Goal: Check status: Check status

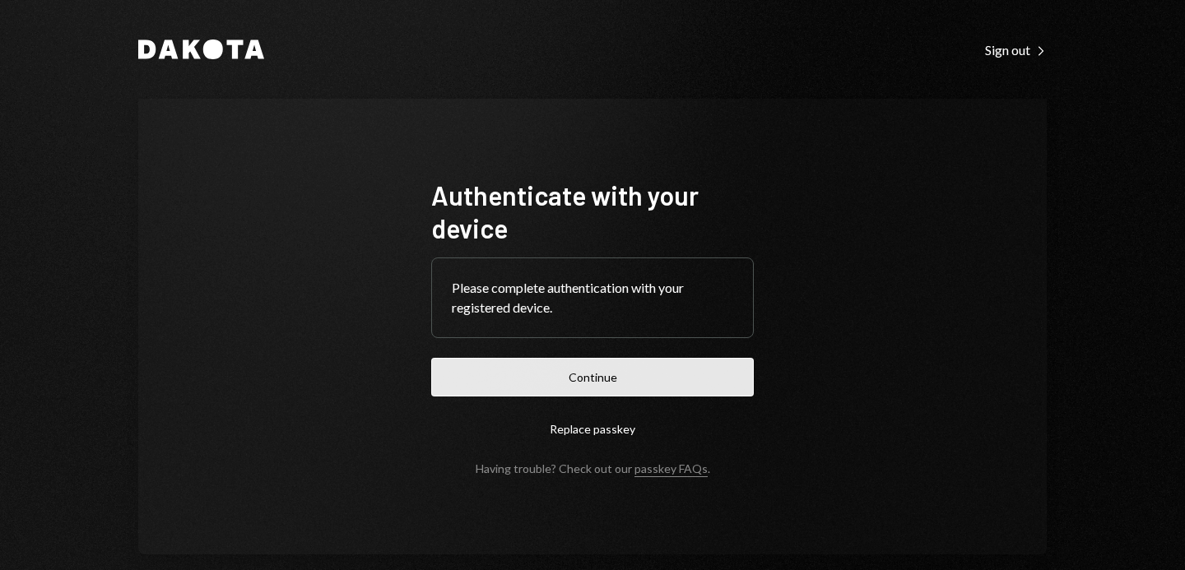
click at [684, 380] on button "Continue" at bounding box center [592, 377] width 323 height 39
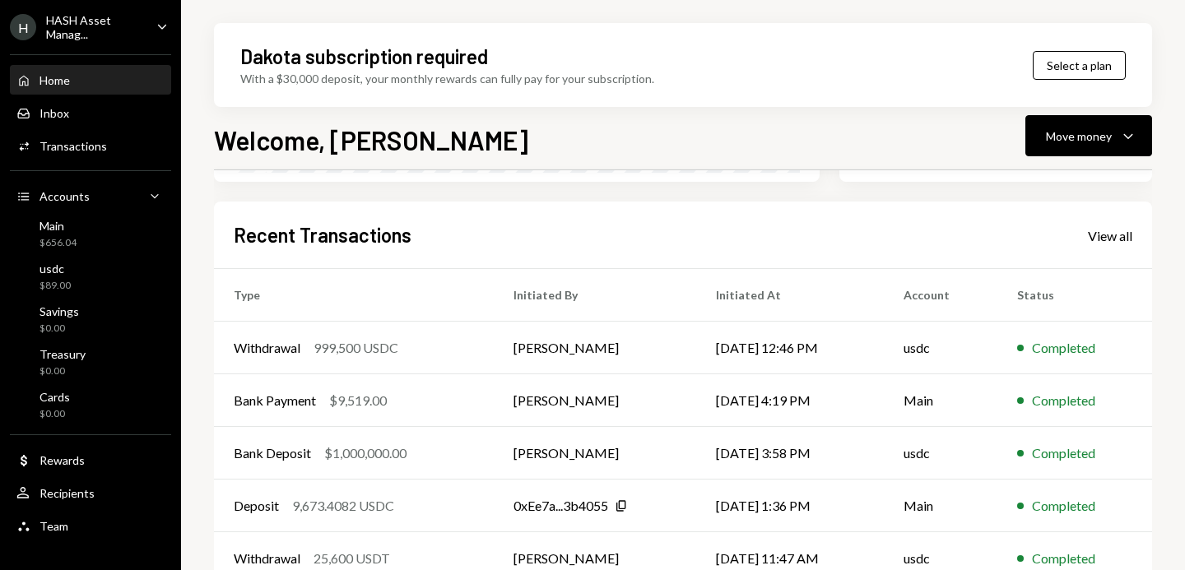
scroll to position [421, 0]
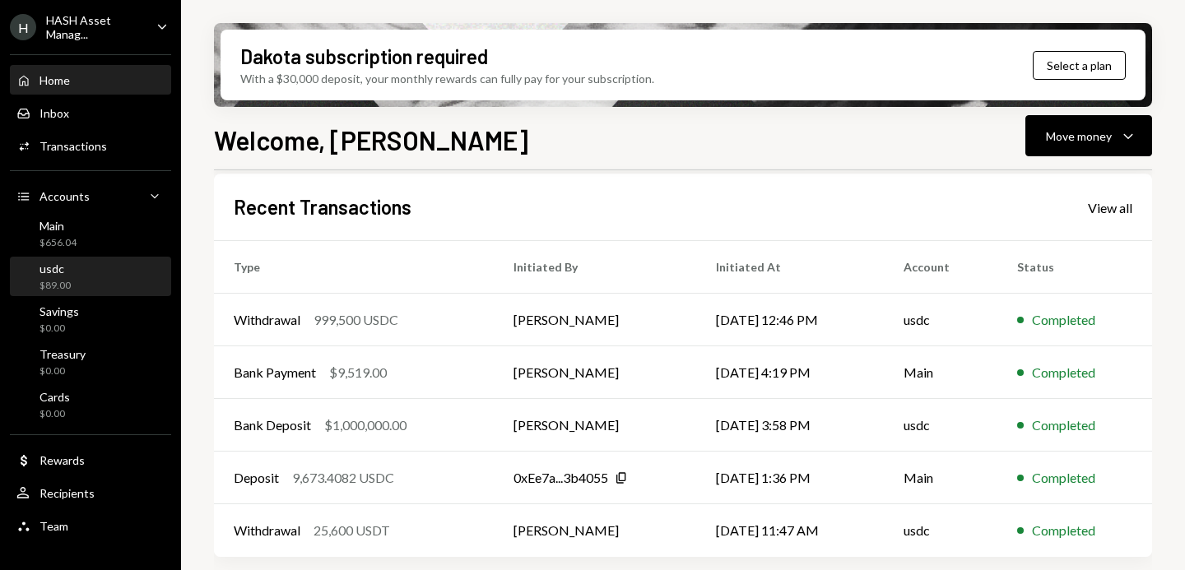
click at [91, 282] on div "usdc $89.00" at bounding box center [90, 277] width 148 height 31
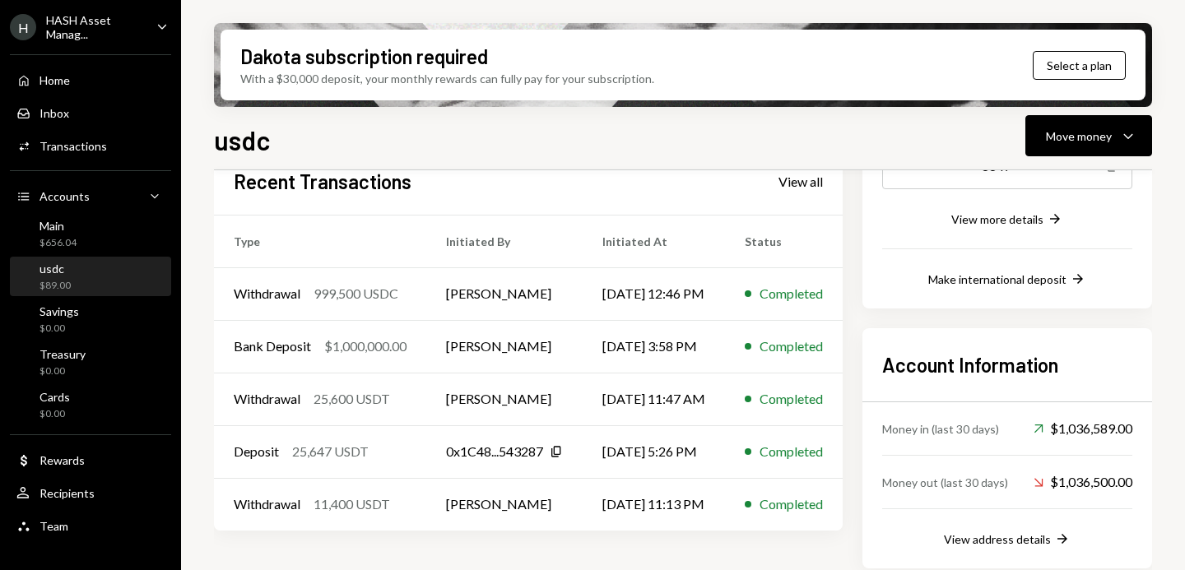
scroll to position [310, 0]
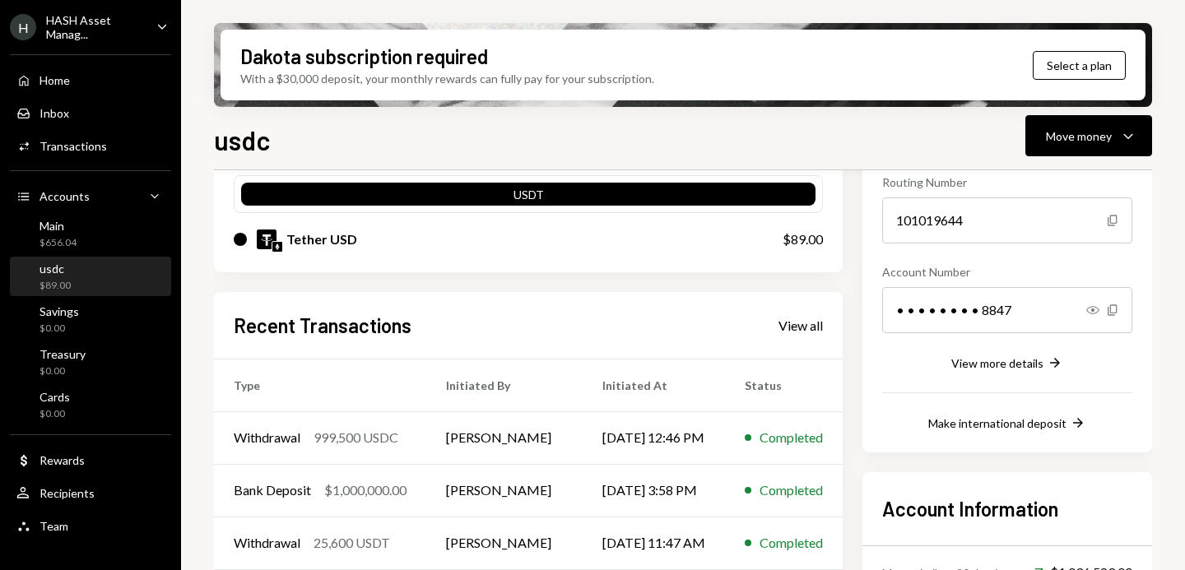
scroll to position [186, 0]
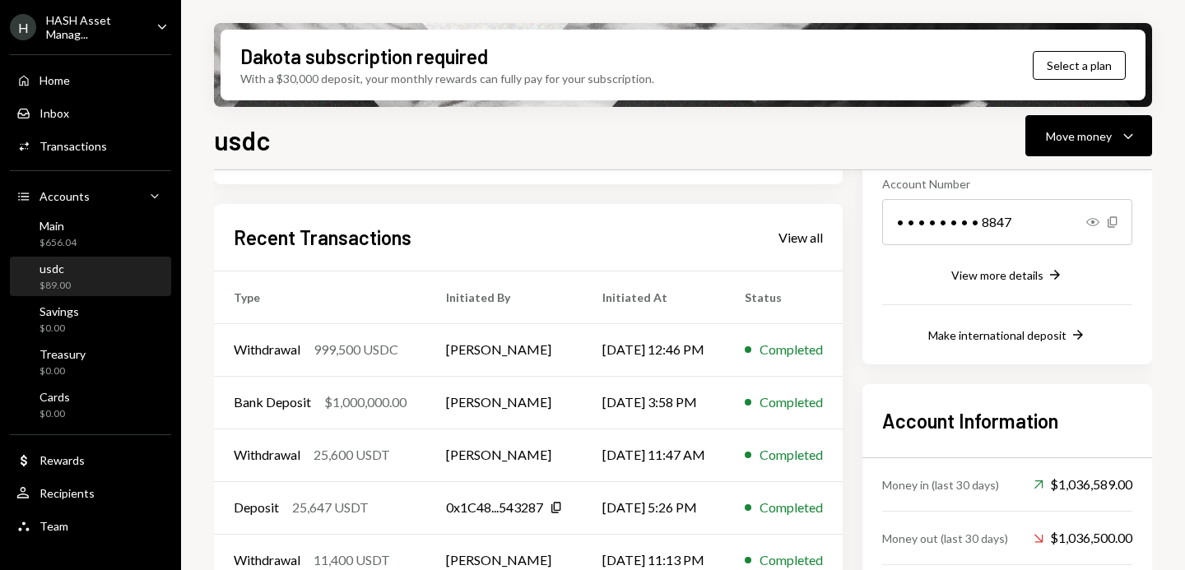
scroll to position [262, 0]
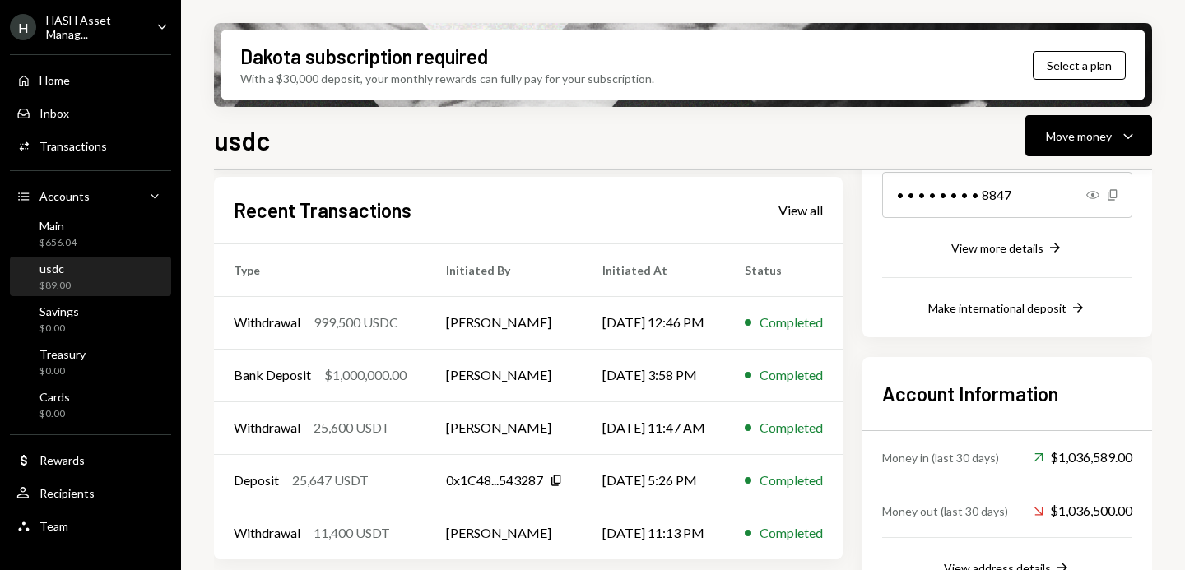
scroll to position [289, 0]
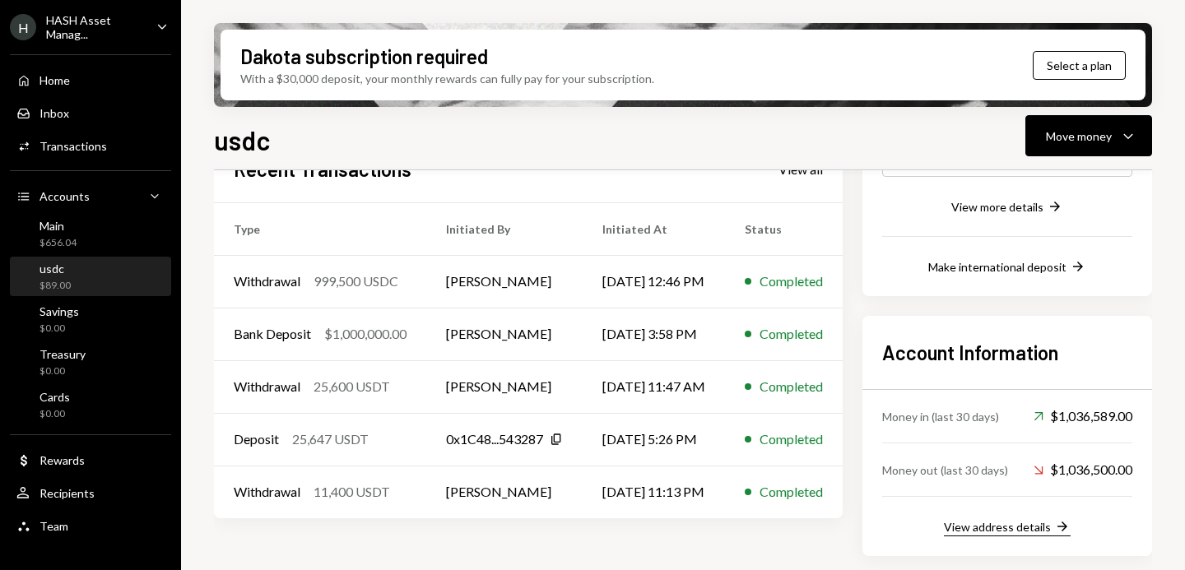
click at [991, 522] on div "View address details" at bounding box center [997, 527] width 107 height 14
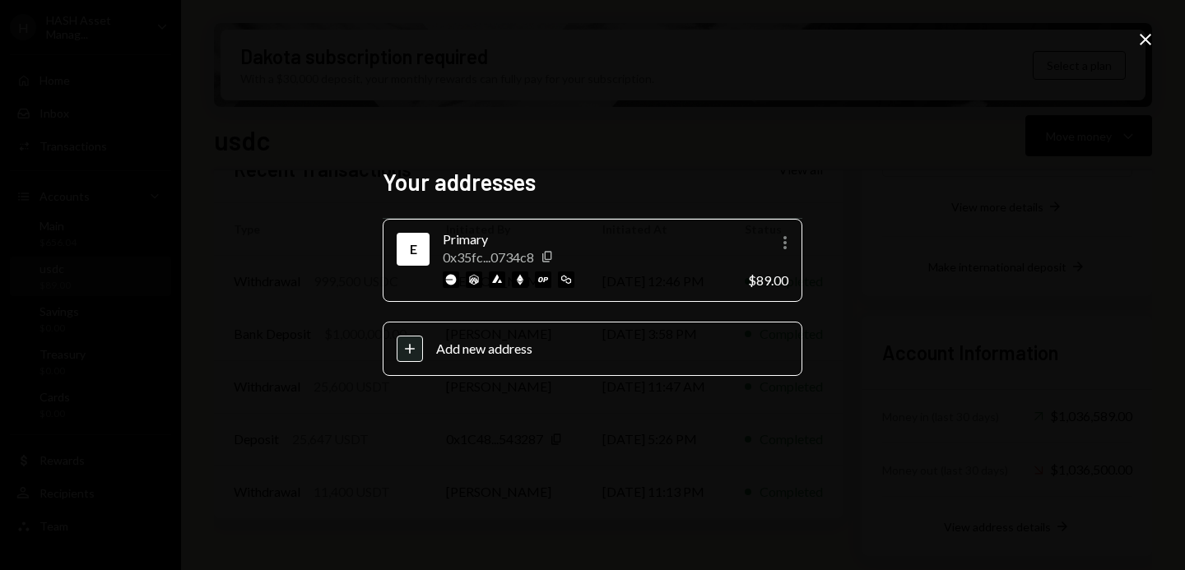
click at [1139, 42] on icon "Close" at bounding box center [1145, 40] width 20 height 20
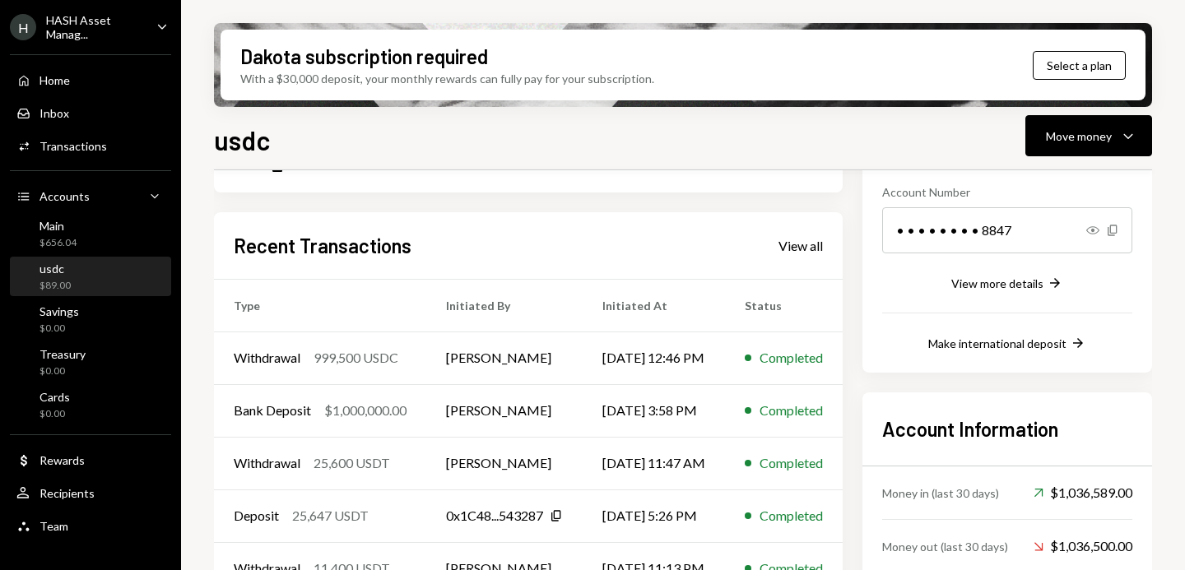
scroll to position [242, 0]
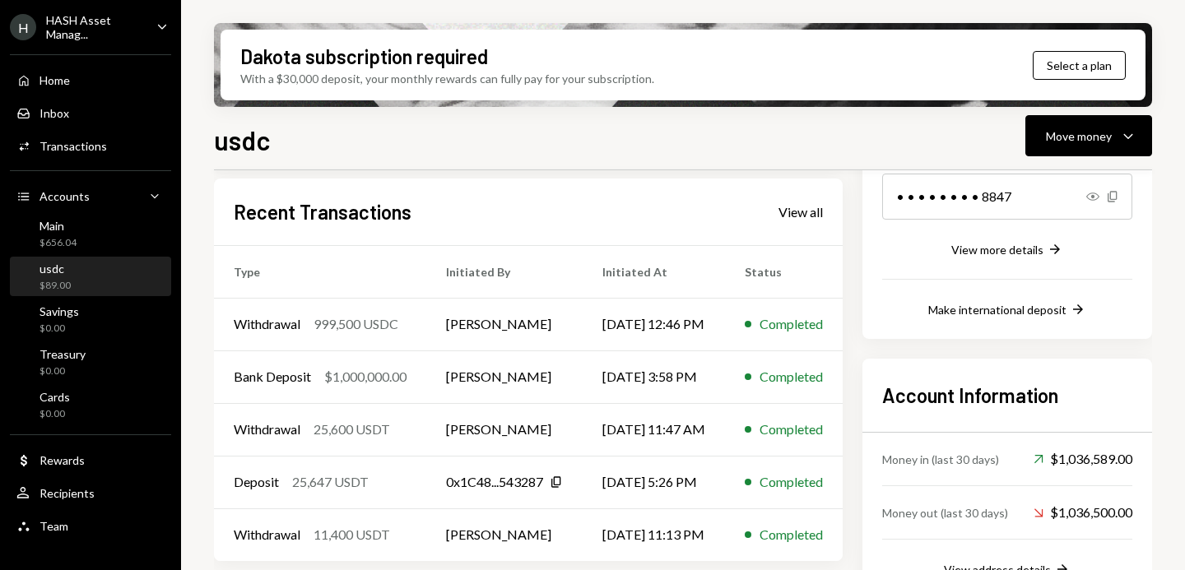
scroll to position [324, 0]
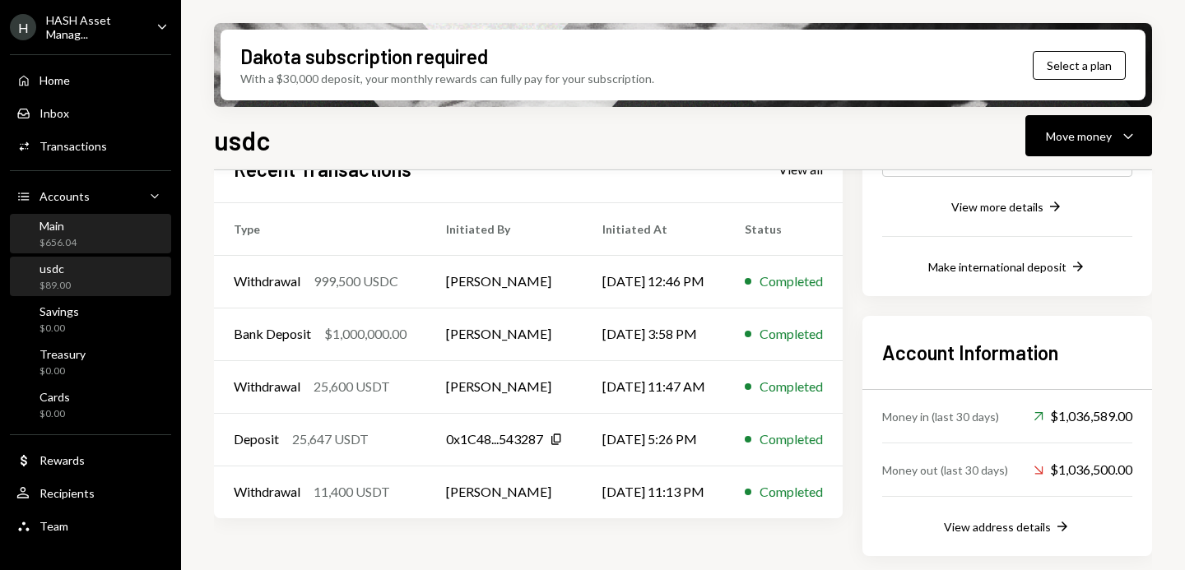
click at [121, 249] on div "Main $656.04" at bounding box center [90, 234] width 148 height 31
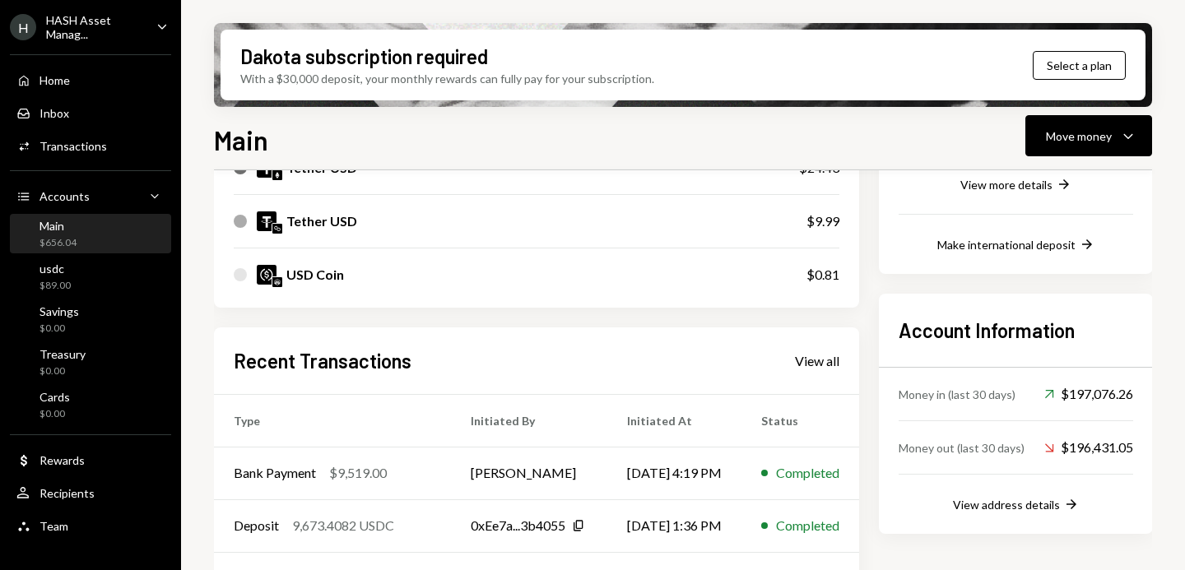
scroll to position [500, 0]
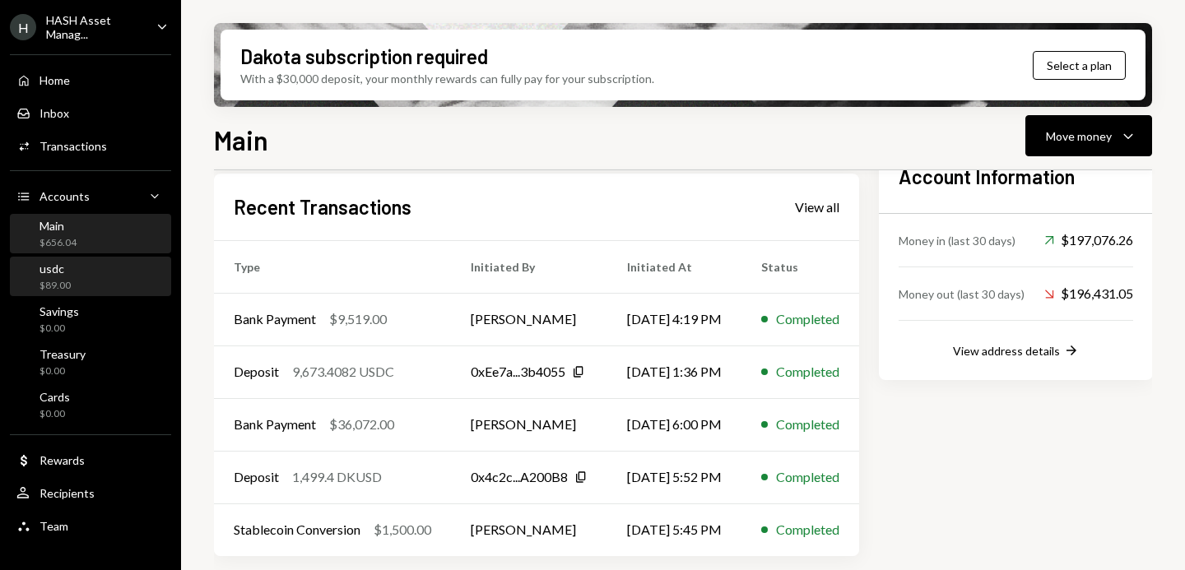
click at [109, 280] on div "usdc $89.00" at bounding box center [90, 277] width 148 height 31
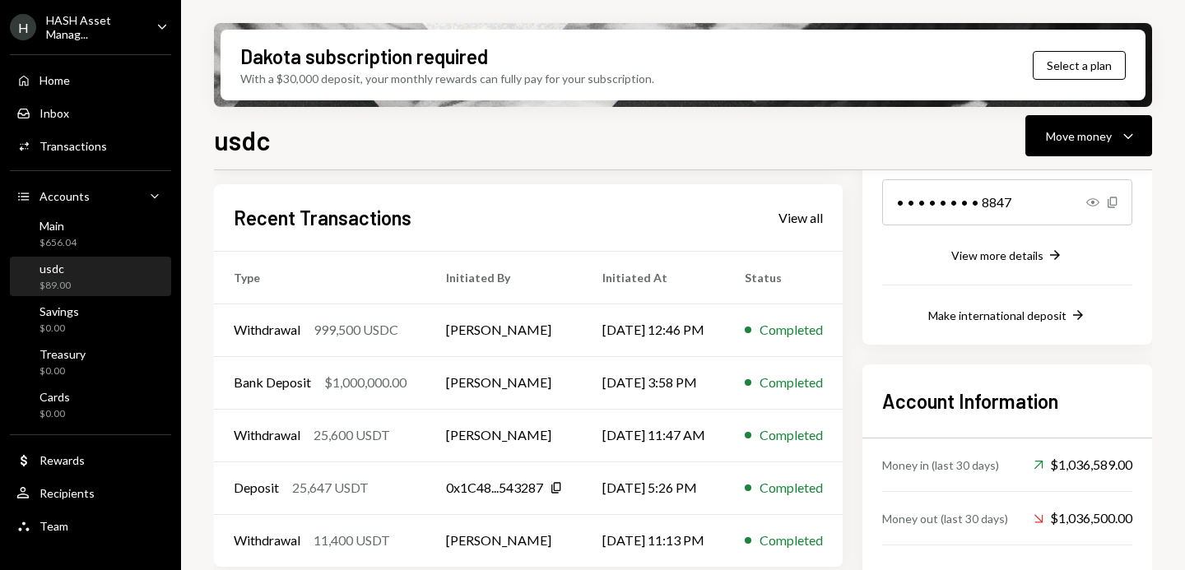
scroll to position [284, 0]
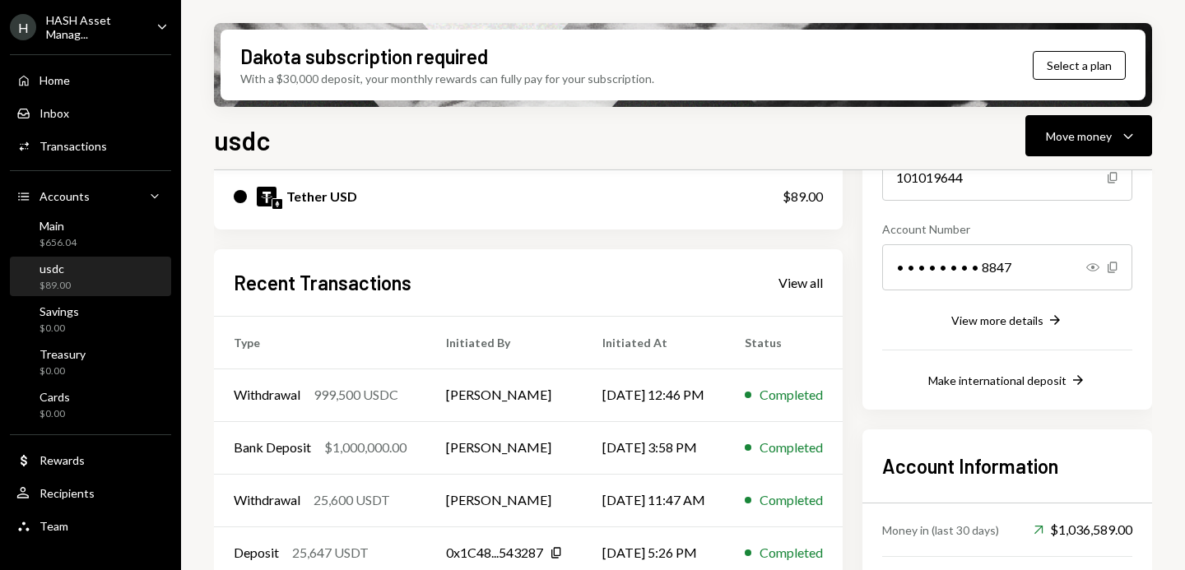
scroll to position [295, 0]
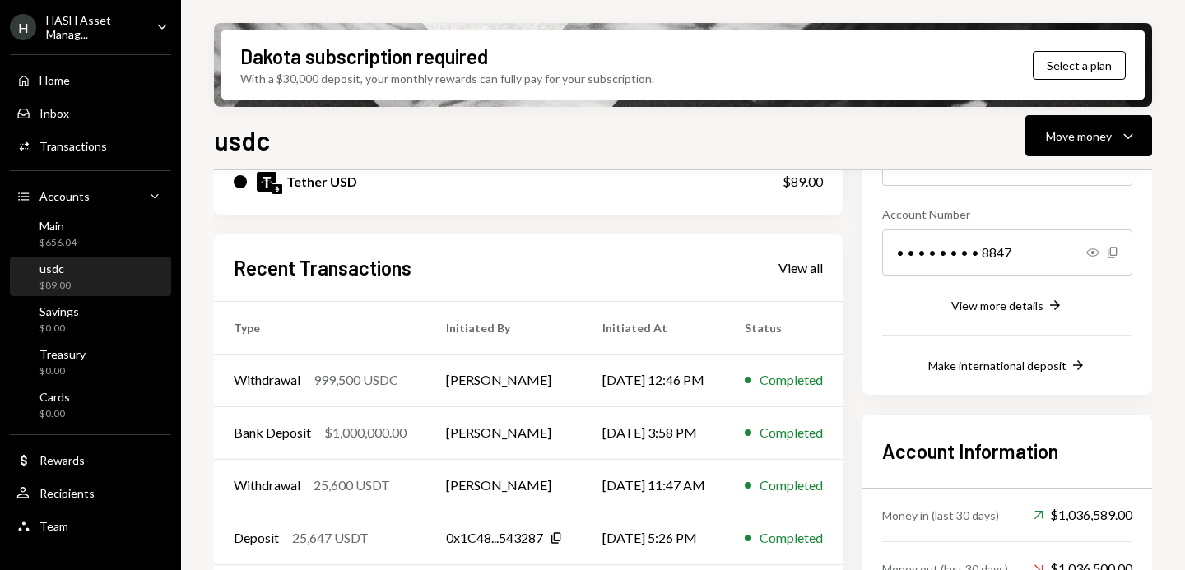
scroll to position [304, 0]
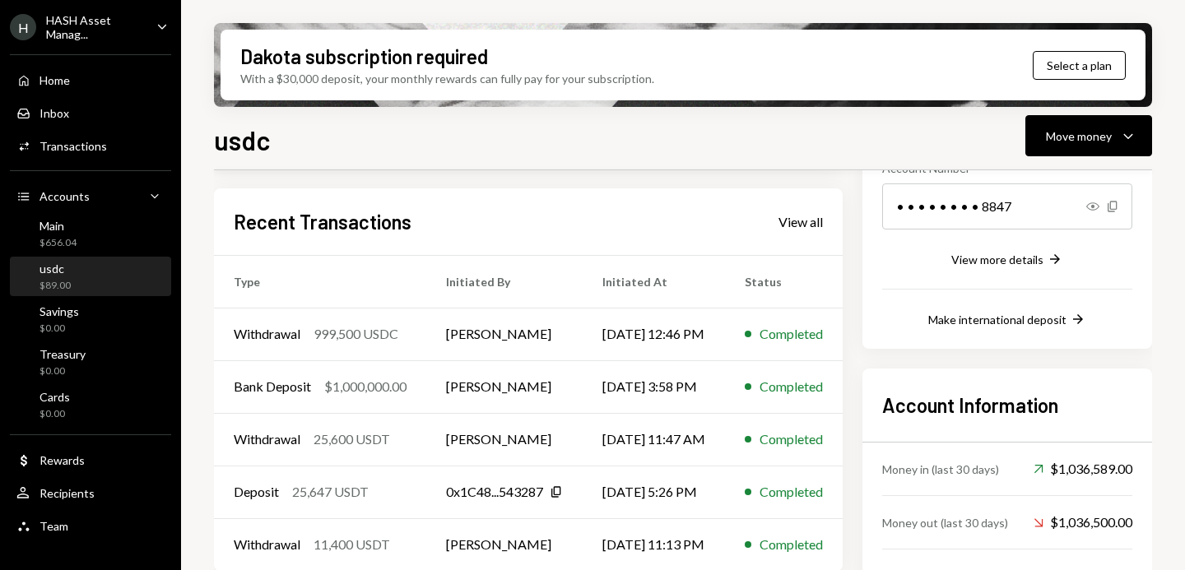
scroll to position [277, 0]
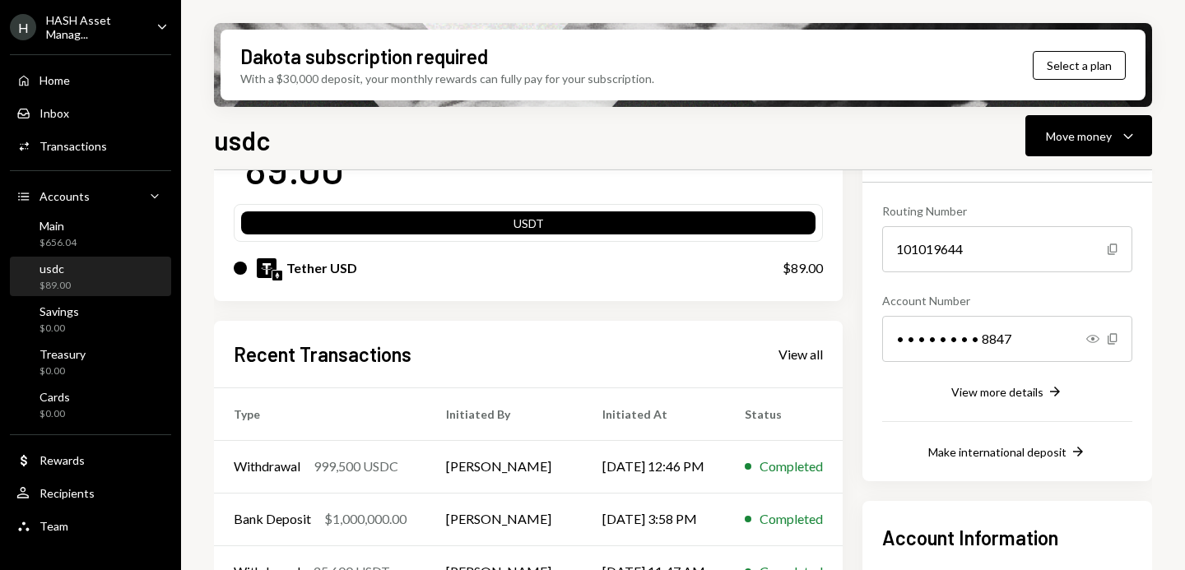
scroll to position [324, 0]
